Goal: Find specific page/section: Find specific page/section

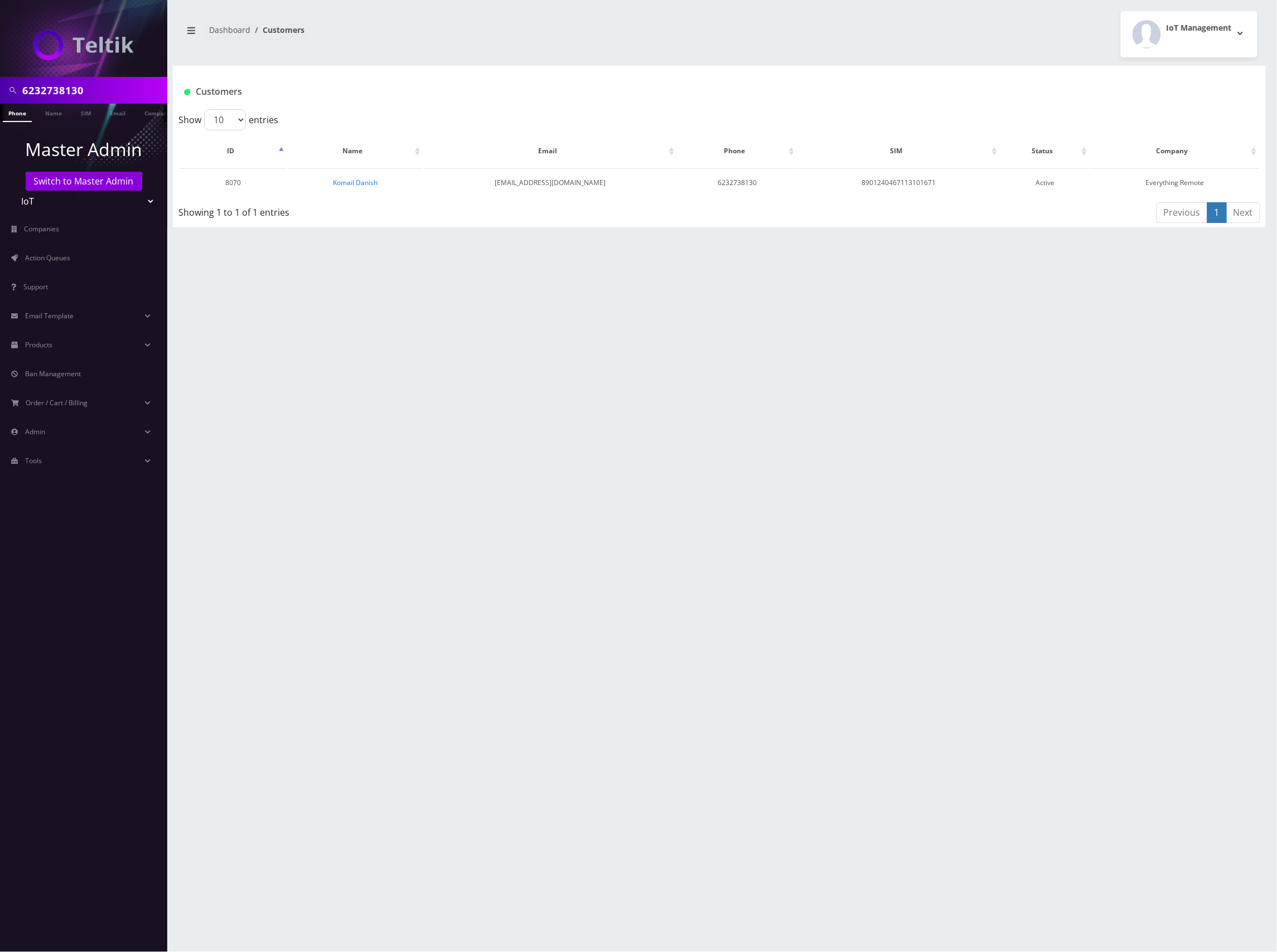
click at [31, 87] on input "6232738130" at bounding box center [94, 90] width 142 height 21
click at [57, 92] on input "6232738130" at bounding box center [94, 90] width 142 height 21
click at [57, 92] on input "6232738130" at bounding box center [94, 90] width 142 height 21
paste input "8901240467113106233"
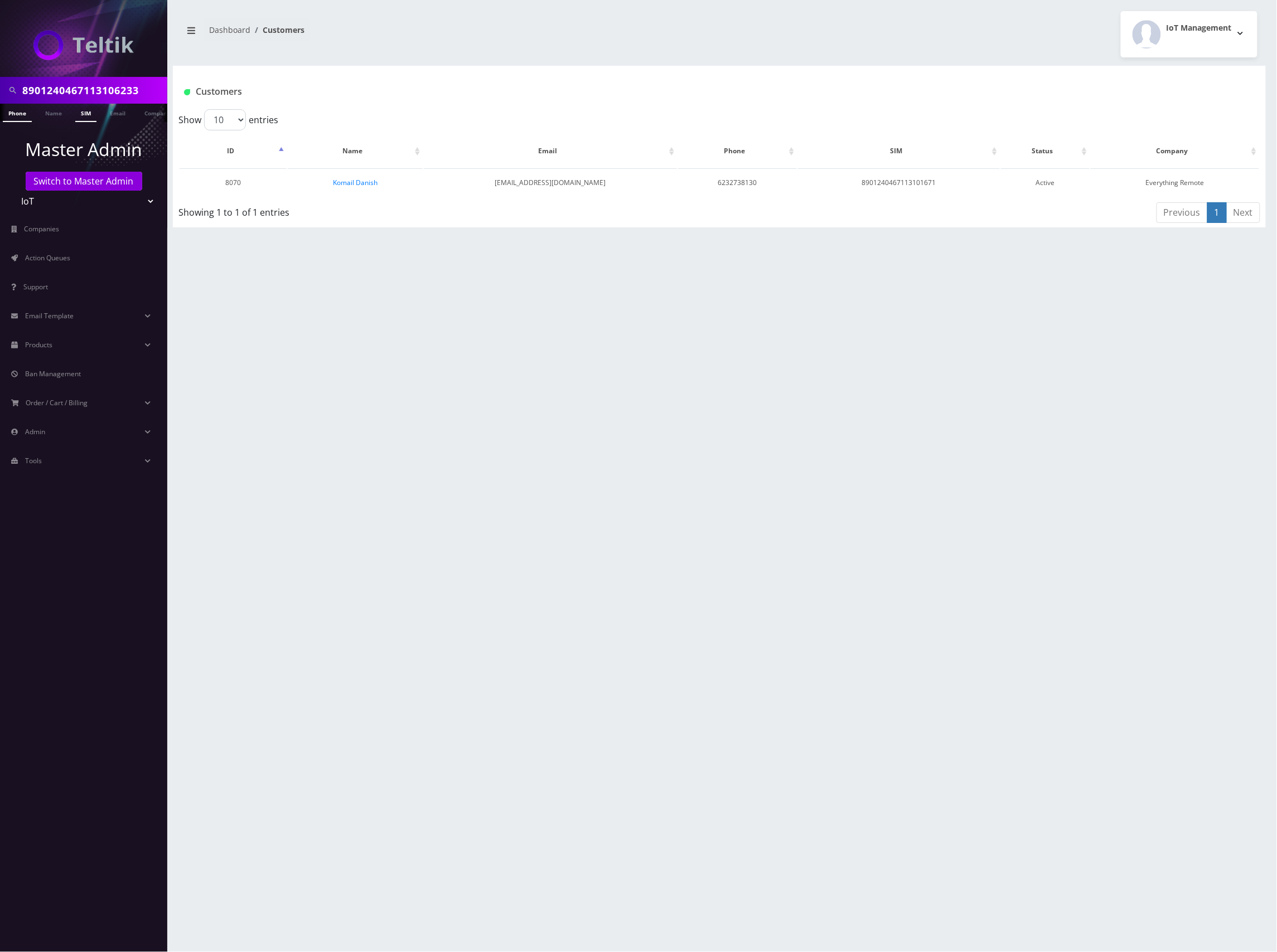
type input "8901240467113106233"
click at [92, 110] on link "SIM" at bounding box center [86, 112] width 21 height 18
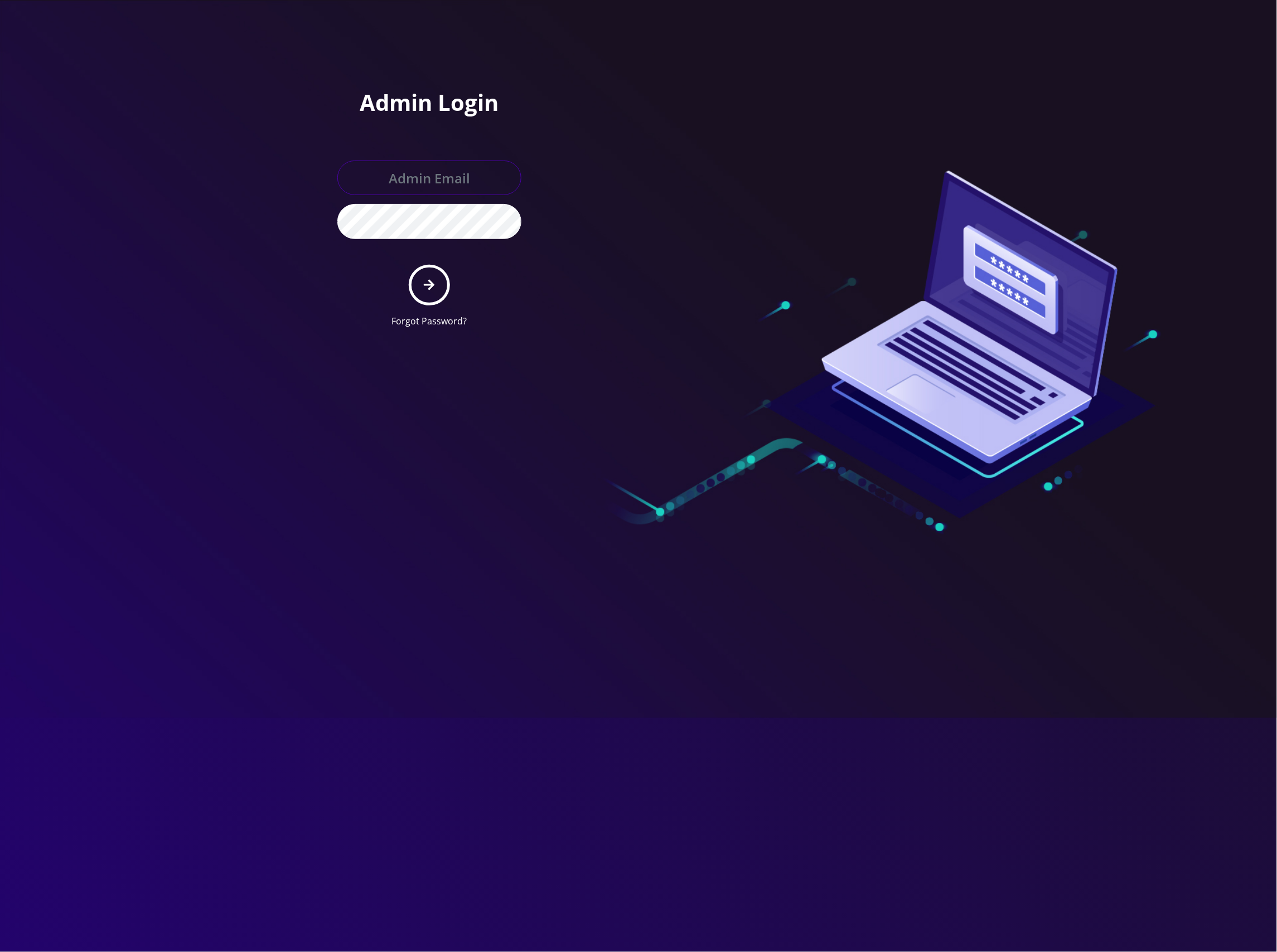
type input "[EMAIL_ADDRESS][DOMAIN_NAME]"
click at [410, 274] on form "master@britewireless.com Forgot Password?" at bounding box center [429, 244] width 184 height 167
click at [419, 277] on button "submit" at bounding box center [429, 285] width 41 height 41
type input "[EMAIL_ADDRESS][DOMAIN_NAME]"
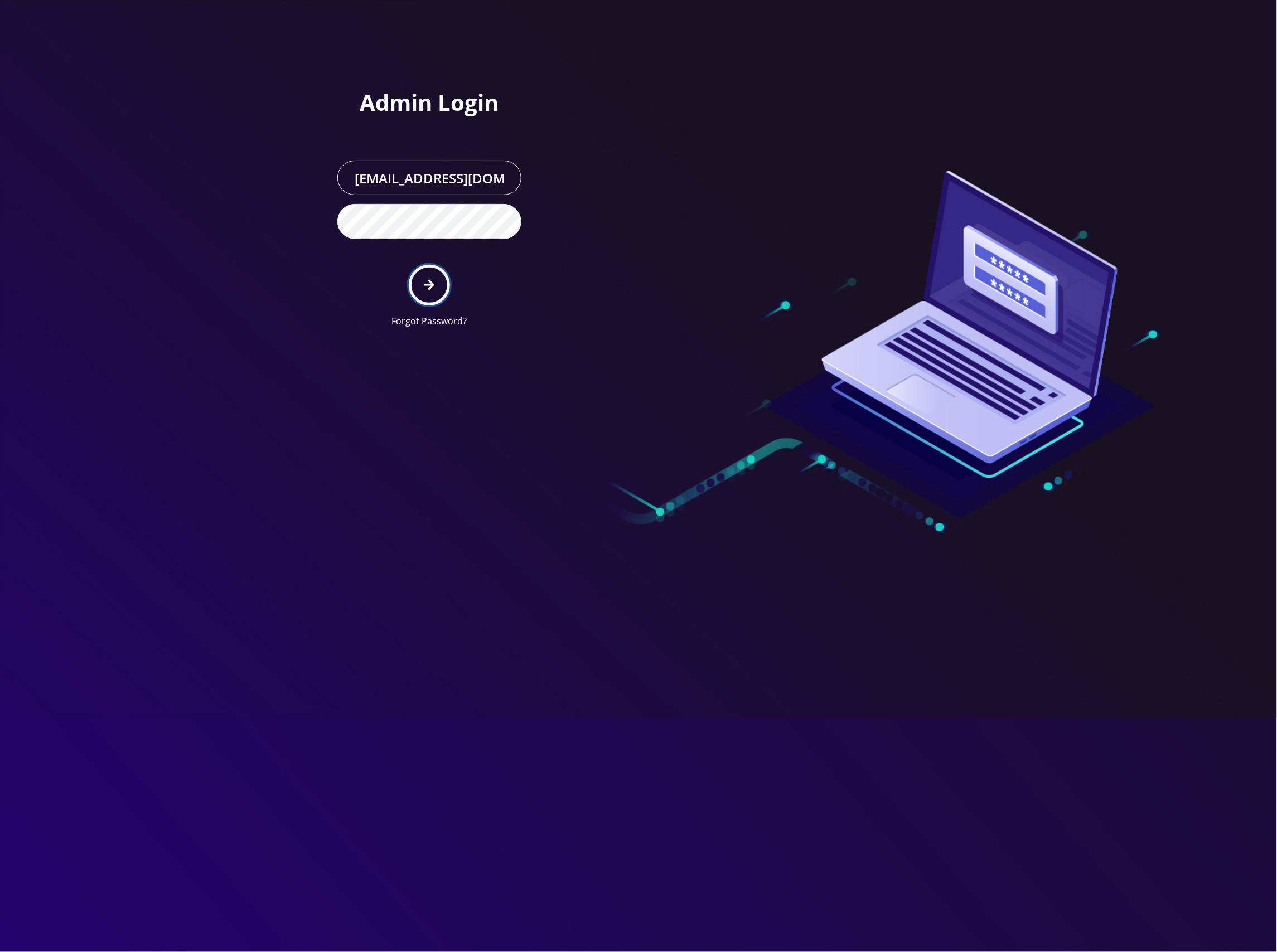
click at [424, 281] on icon "submit" at bounding box center [429, 285] width 11 height 13
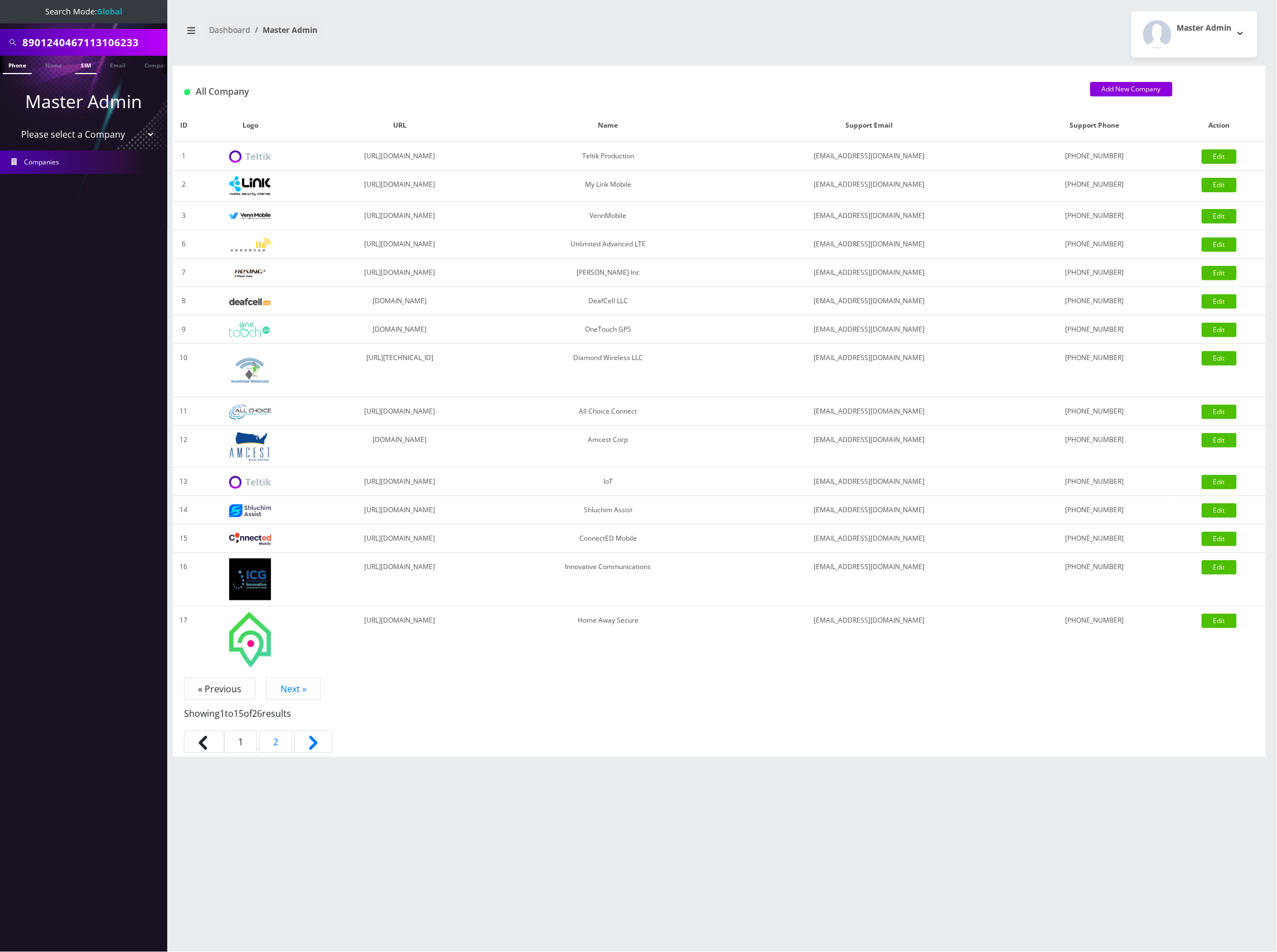
click at [92, 62] on link "SIM" at bounding box center [86, 65] width 21 height 18
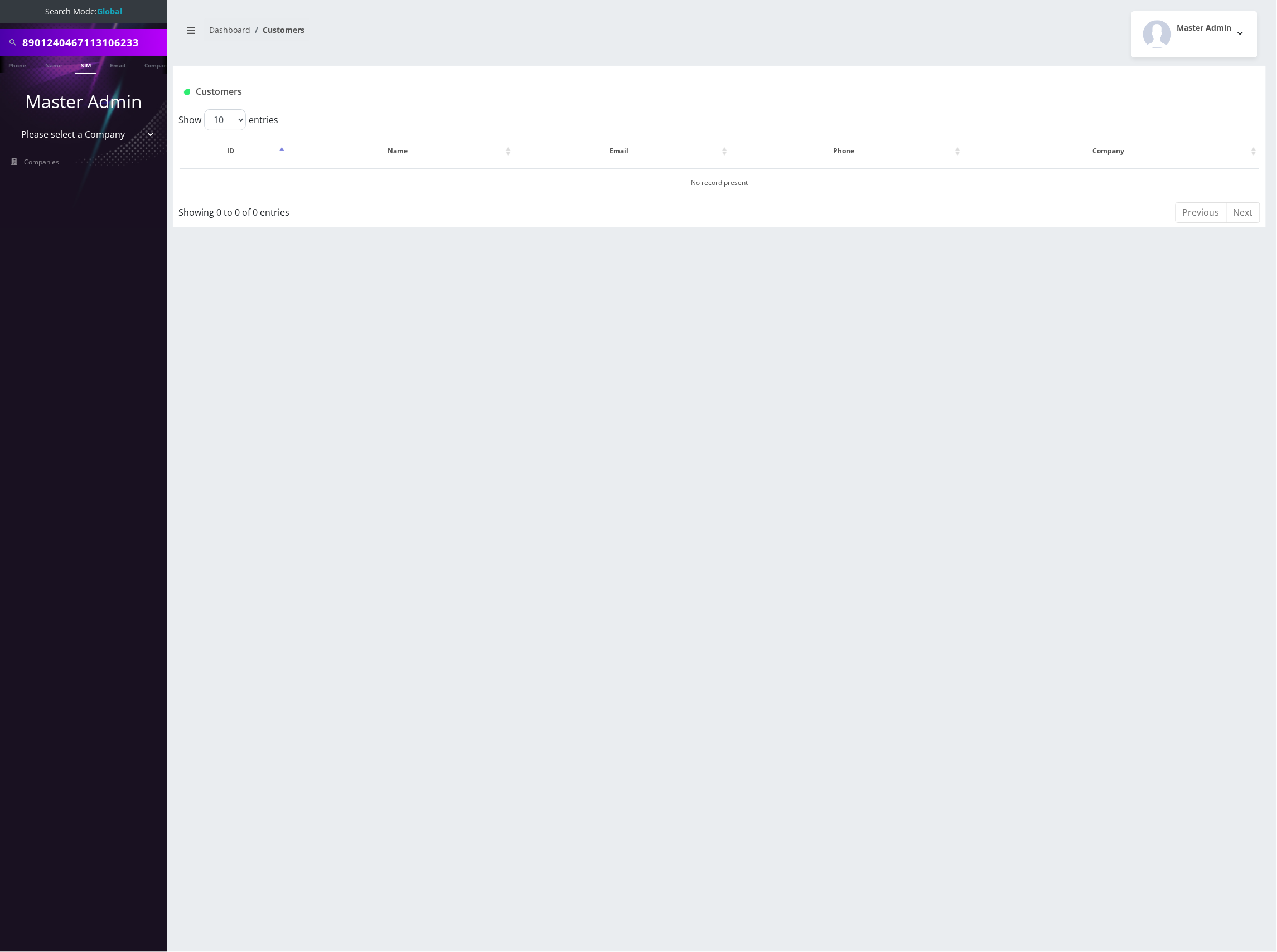
scroll to position [0, 6]
click at [102, 37] on input "8901240467113106233" at bounding box center [94, 43] width 142 height 21
paste input "4154299555"
type input "4154299555"
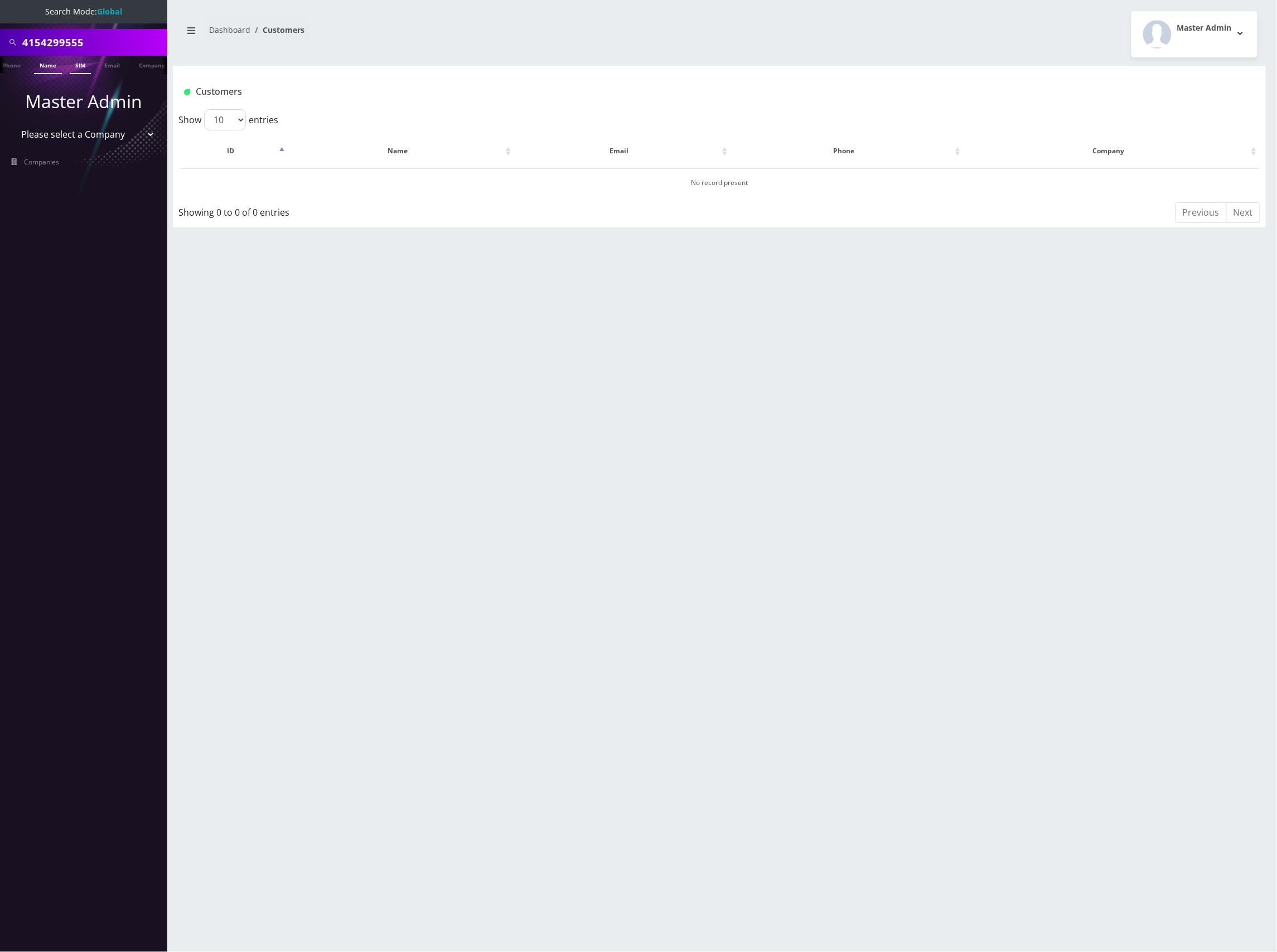
click at [45, 61] on link "Name" at bounding box center [48, 65] width 28 height 18
click at [7, 67] on li at bounding box center [6, 67] width 11 height 28
click at [21, 65] on link "Phone" at bounding box center [17, 65] width 29 height 18
